Goal: Find specific page/section: Find specific page/section

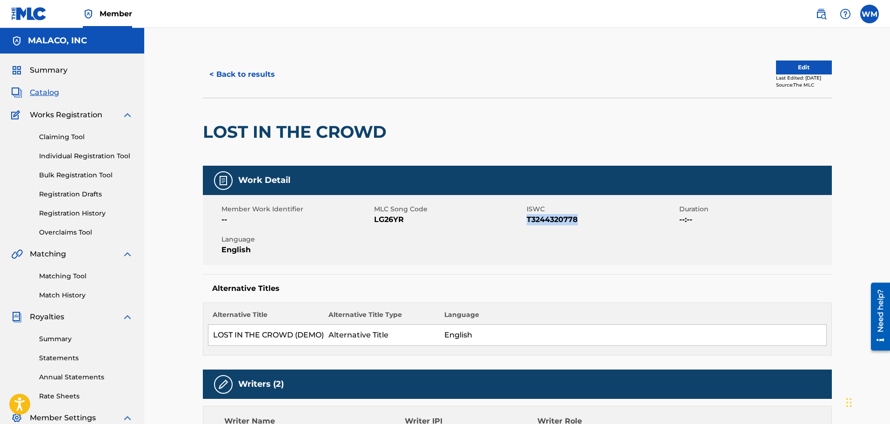
click at [261, 78] on button "< Back to results" at bounding box center [242, 74] width 79 height 23
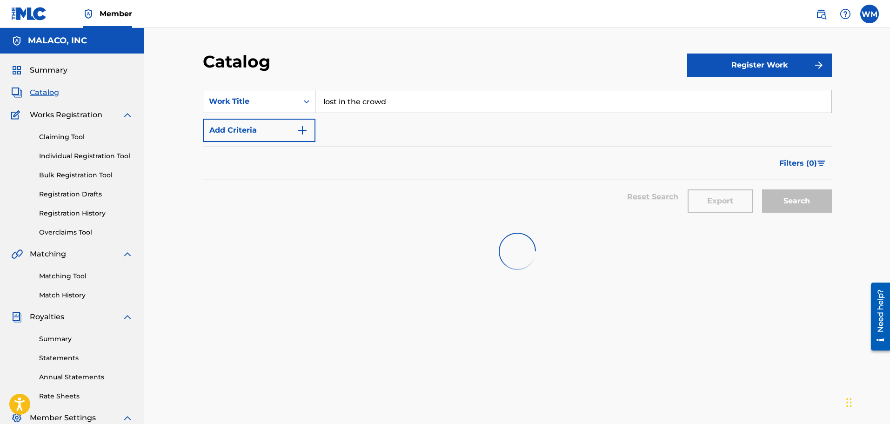
click at [374, 106] on input "lost in the crowd" at bounding box center [573, 101] width 516 height 22
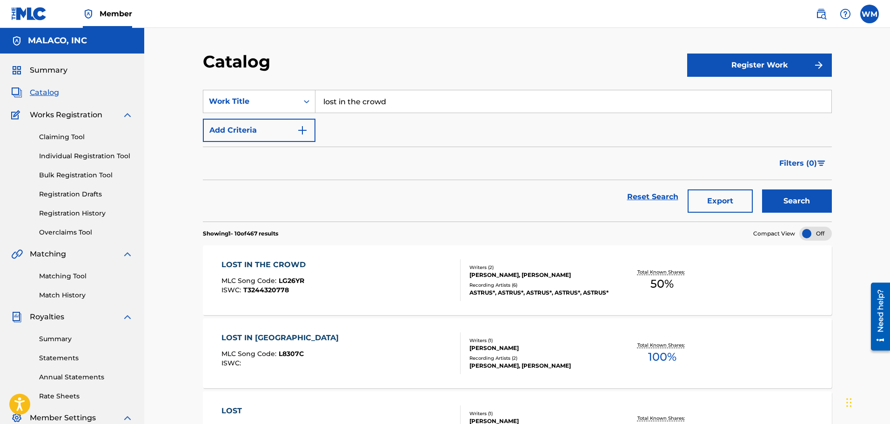
click at [374, 106] on input "lost in the crowd" at bounding box center [573, 101] width 516 height 22
click at [362, 119] on span "ceipt" at bounding box center [364, 122] width 19 height 9
type input "cheat receipt"
click at [793, 197] on button "Search" at bounding box center [797, 200] width 70 height 23
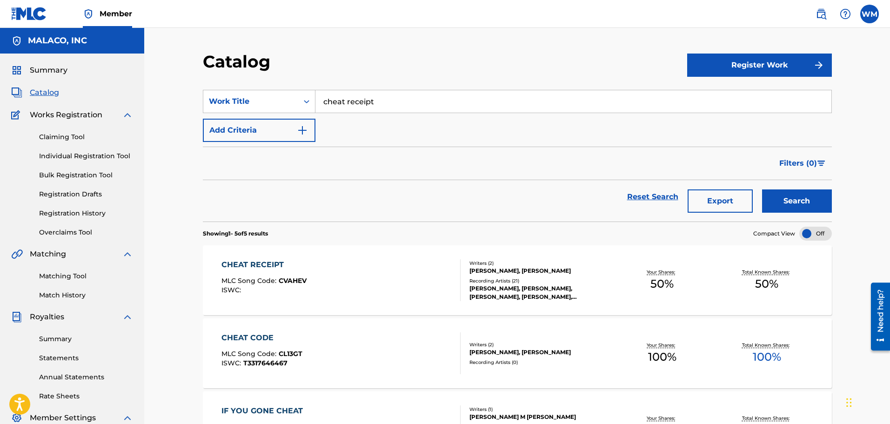
scroll to position [140, 0]
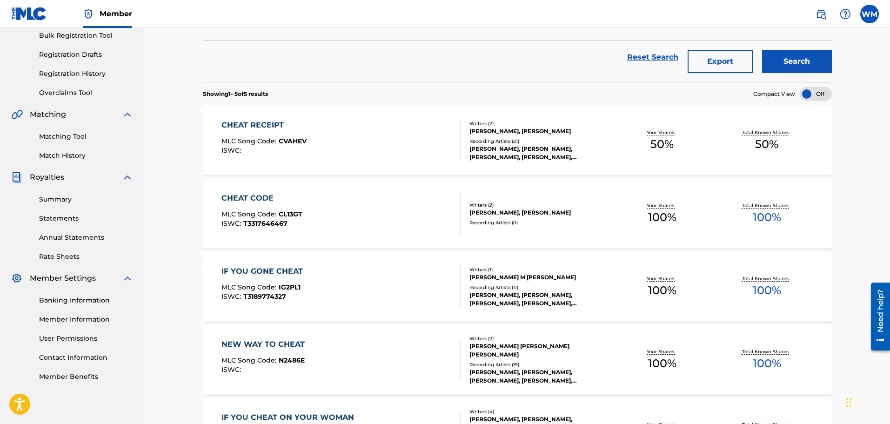
click at [399, 140] on div "CHEAT RECEIPT MLC Song Code : CVAHEV ISWC :" at bounding box center [340, 141] width 239 height 42
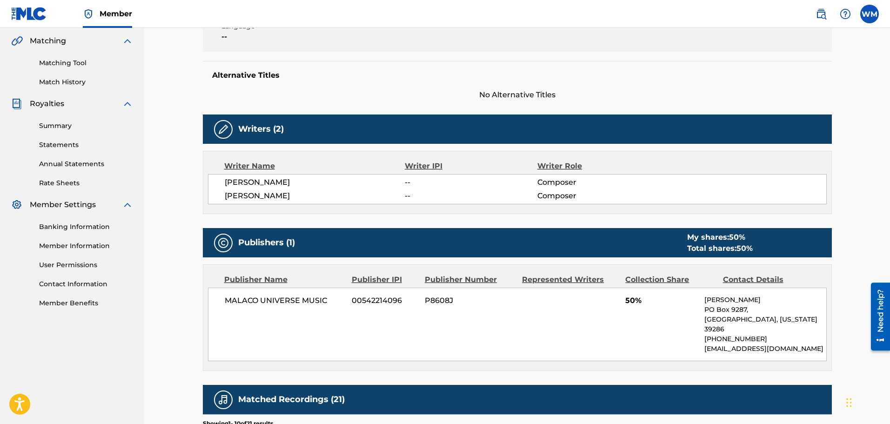
scroll to position [233, 0]
